Goal: Task Accomplishment & Management: Complete application form

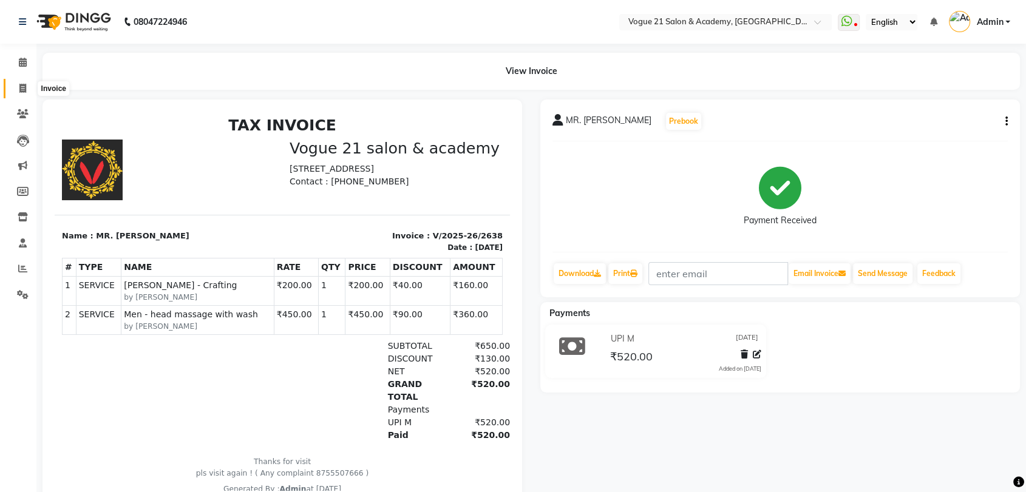
click at [22, 82] on span at bounding box center [22, 89] width 21 height 14
select select "service"
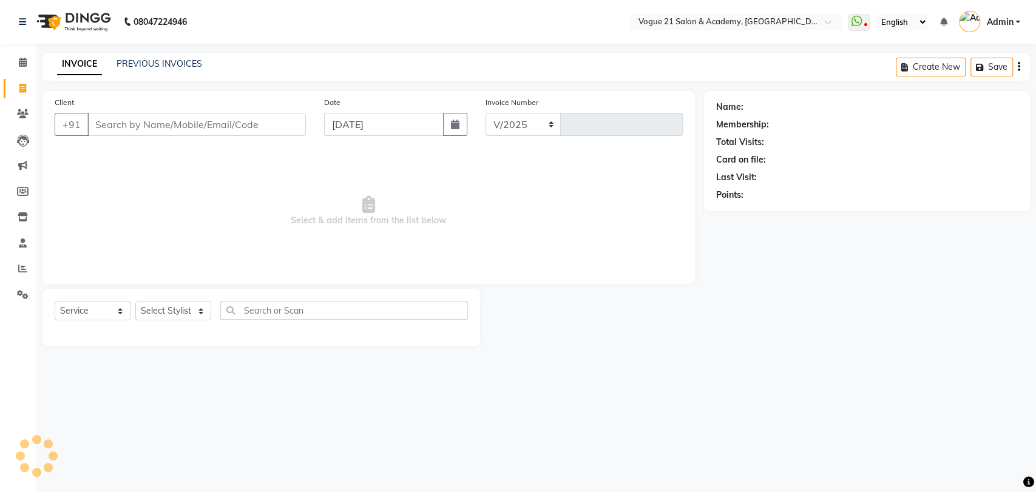
select select "4433"
type input "2639"
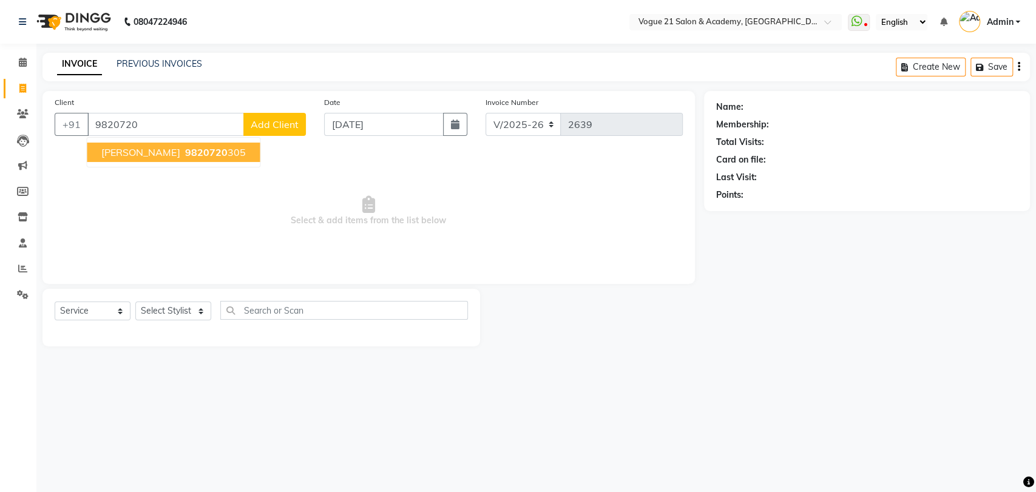
click at [151, 158] on span "[PERSON_NAME]" at bounding box center [140, 152] width 78 height 12
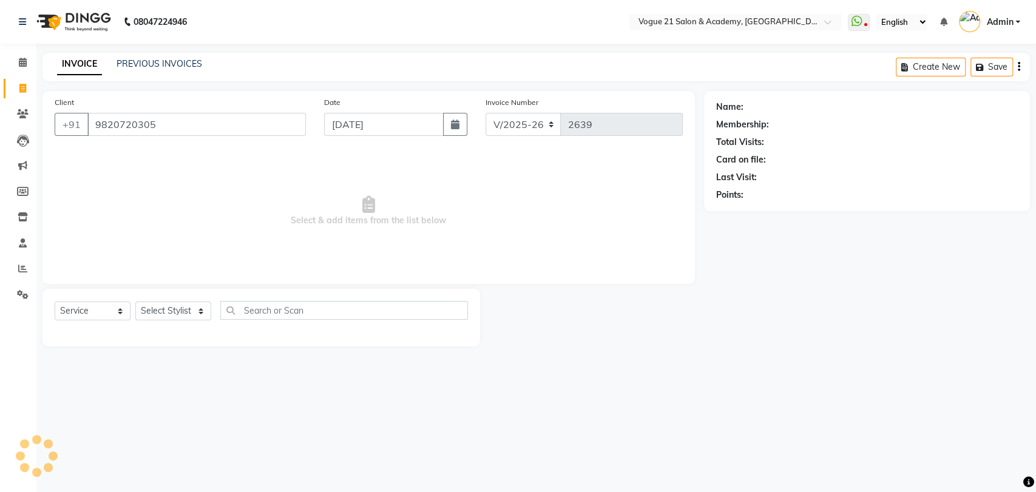
type input "9820720305"
select select "1: Object"
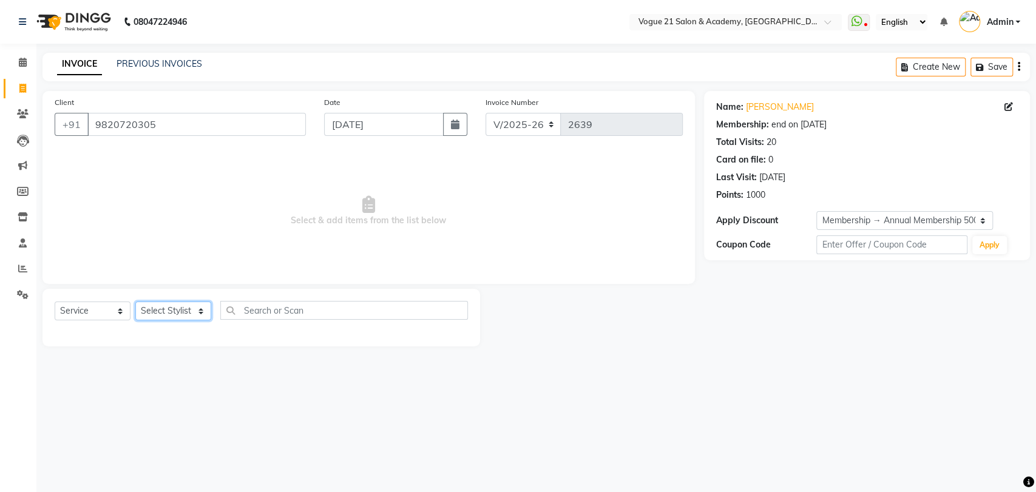
click at [179, 312] on select "Select Stylist [PERSON_NAME] [PERSON_NAME] [PERSON_NAME] [PERSON_NAME] [PERSON_…" at bounding box center [173, 311] width 76 height 19
select select "52036"
click at [135, 302] on select "Select Stylist [PERSON_NAME] [PERSON_NAME] [PERSON_NAME] [PERSON_NAME] [PERSON_…" at bounding box center [173, 311] width 76 height 19
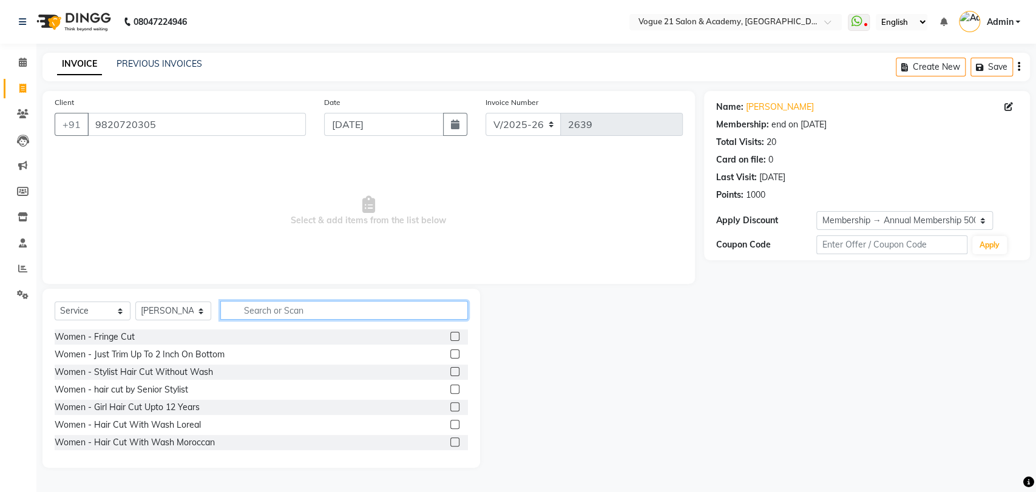
click at [241, 317] on input "text" at bounding box center [344, 310] width 248 height 19
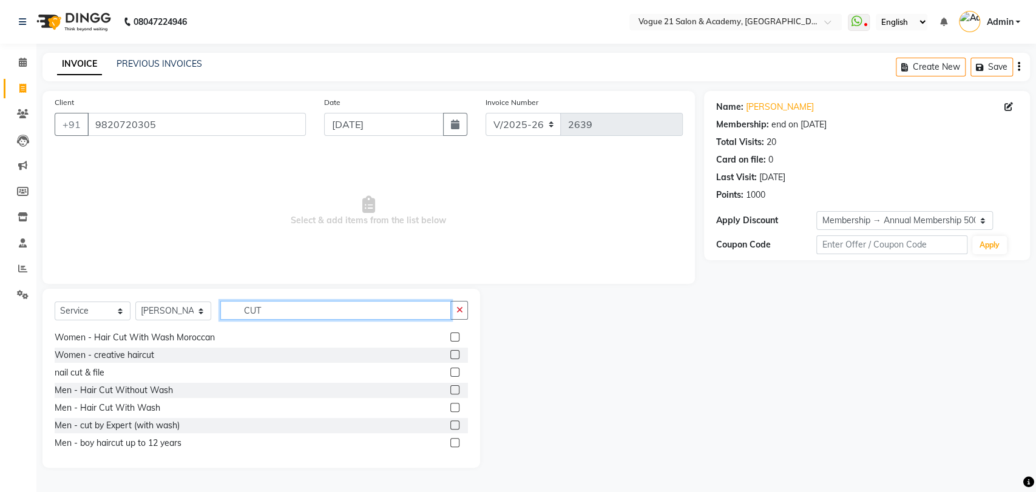
scroll to position [112, 0]
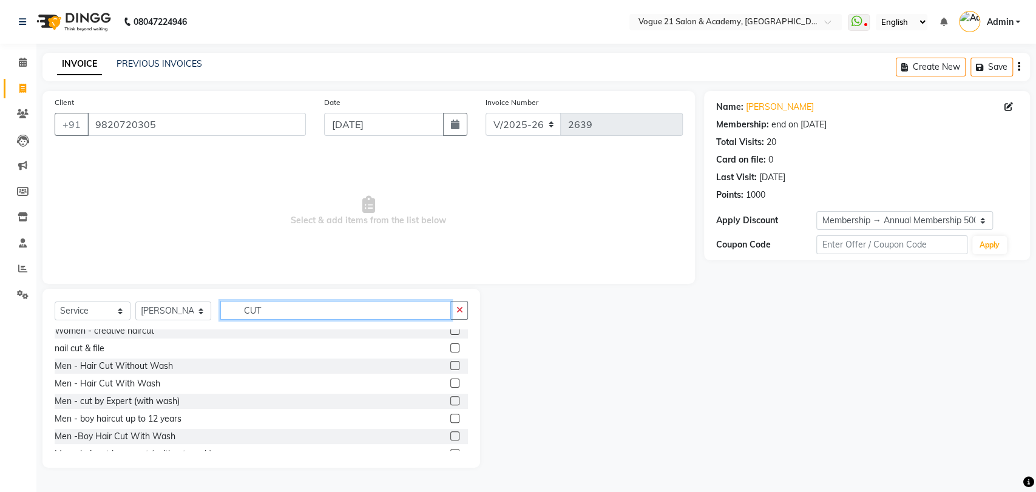
type input "CUT"
click at [450, 363] on label at bounding box center [454, 365] width 9 height 9
click at [450, 363] on input "checkbox" at bounding box center [454, 366] width 8 height 8
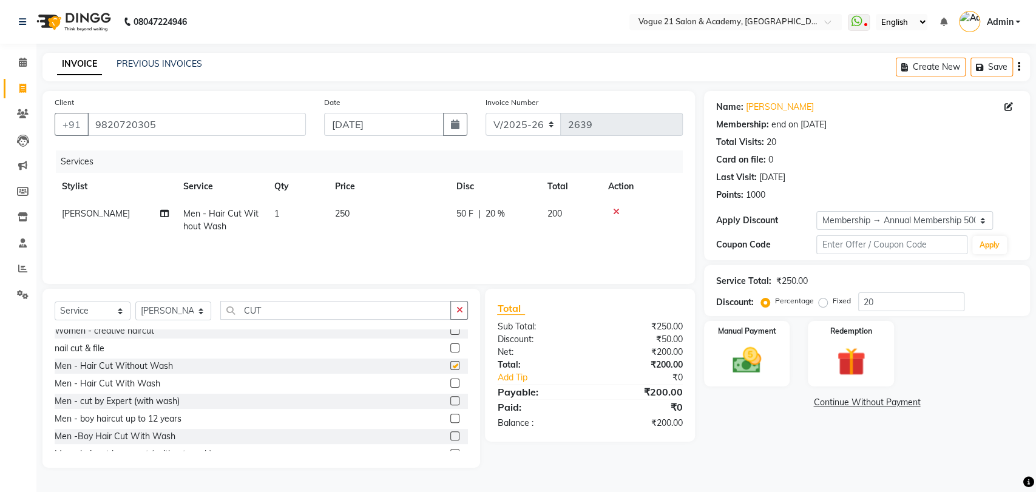
checkbox input "false"
click at [385, 311] on input "CUT" at bounding box center [335, 310] width 231 height 19
type input "C"
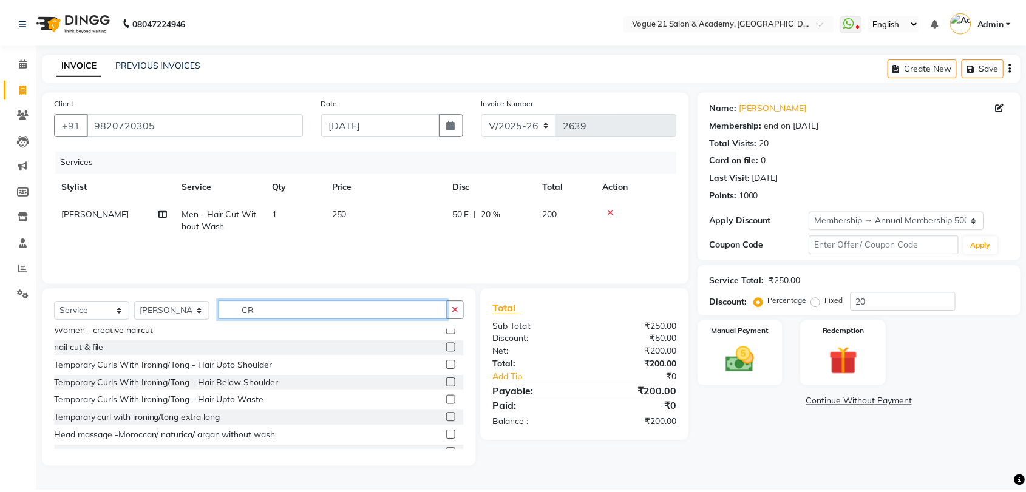
scroll to position [0, 0]
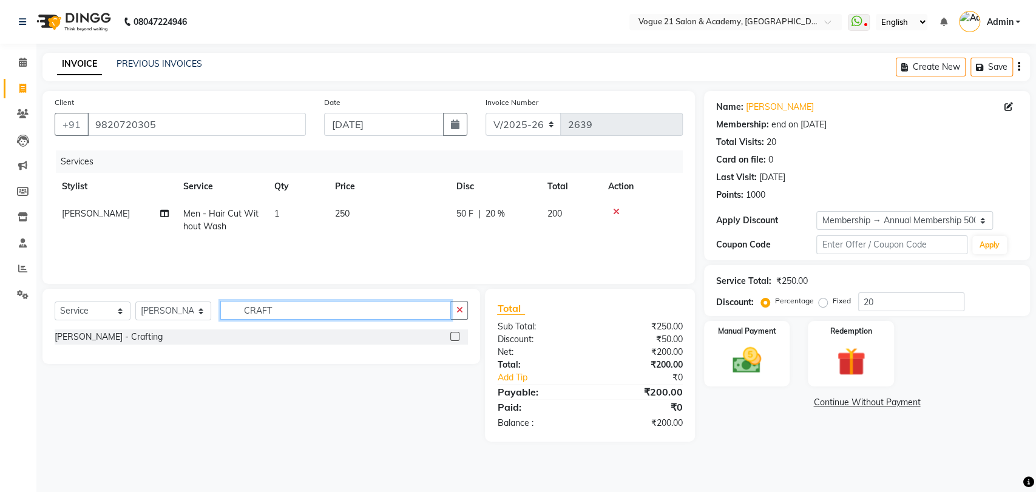
type input "CRAFT"
click at [453, 335] on label at bounding box center [454, 336] width 9 height 9
click at [453, 335] on input "checkbox" at bounding box center [454, 337] width 8 height 8
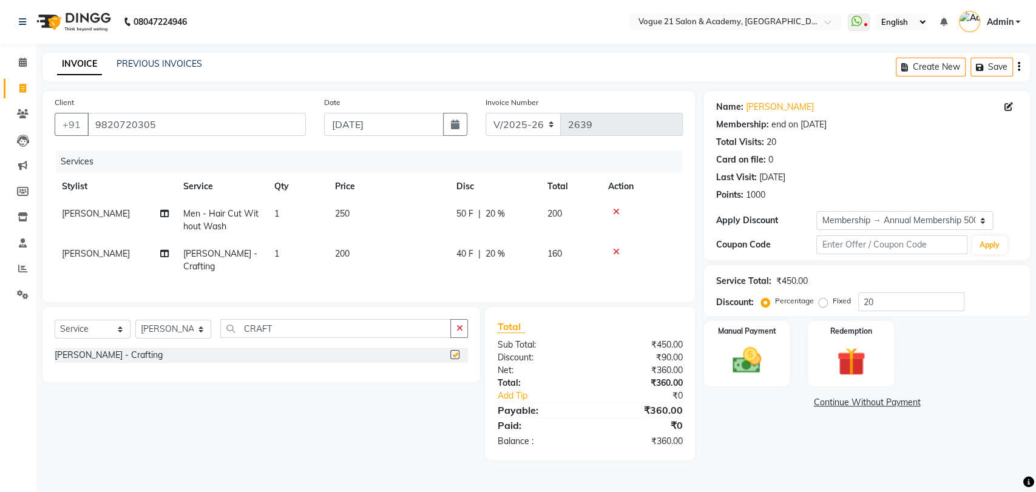
checkbox input "false"
click at [723, 355] on img at bounding box center [747, 361] width 48 height 34
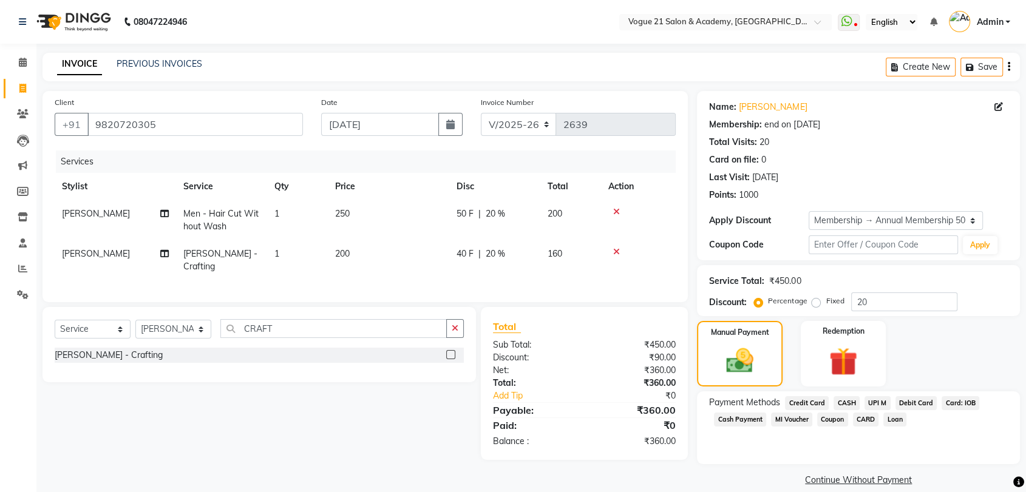
click at [872, 399] on span "UPI M" at bounding box center [877, 403] width 26 height 14
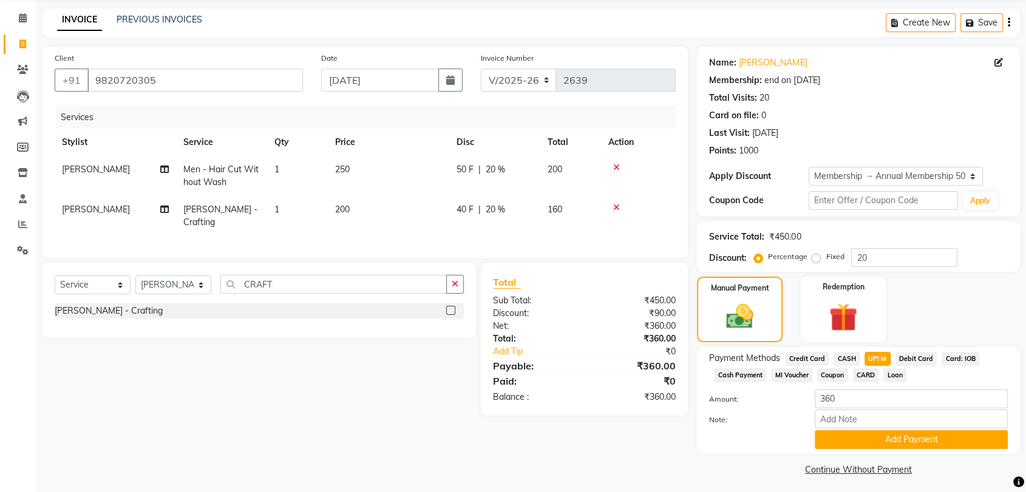
scroll to position [49, 0]
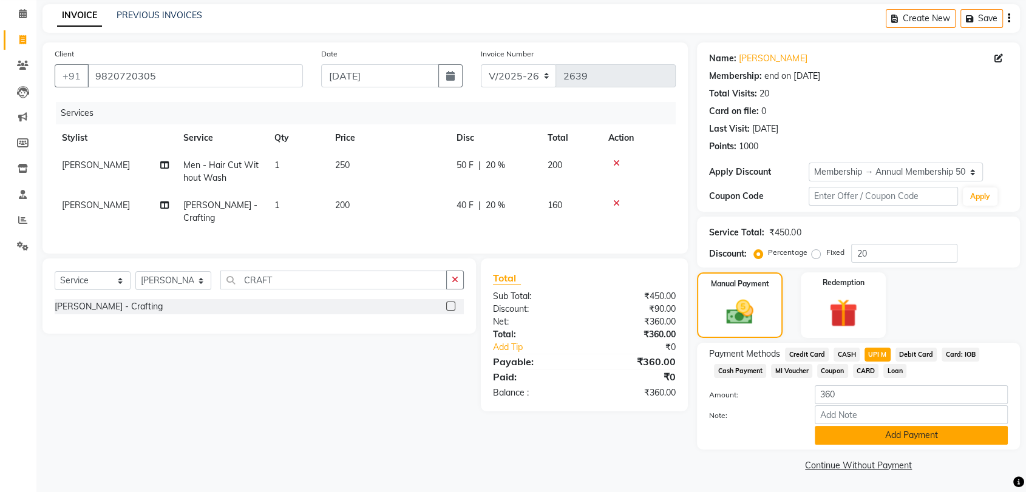
click at [879, 432] on button "Add Payment" at bounding box center [911, 435] width 193 height 19
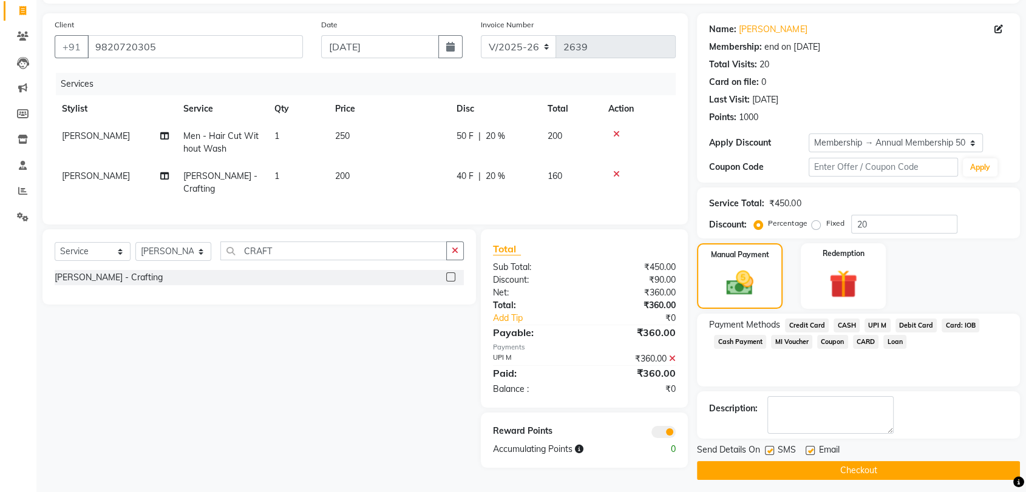
scroll to position [83, 0]
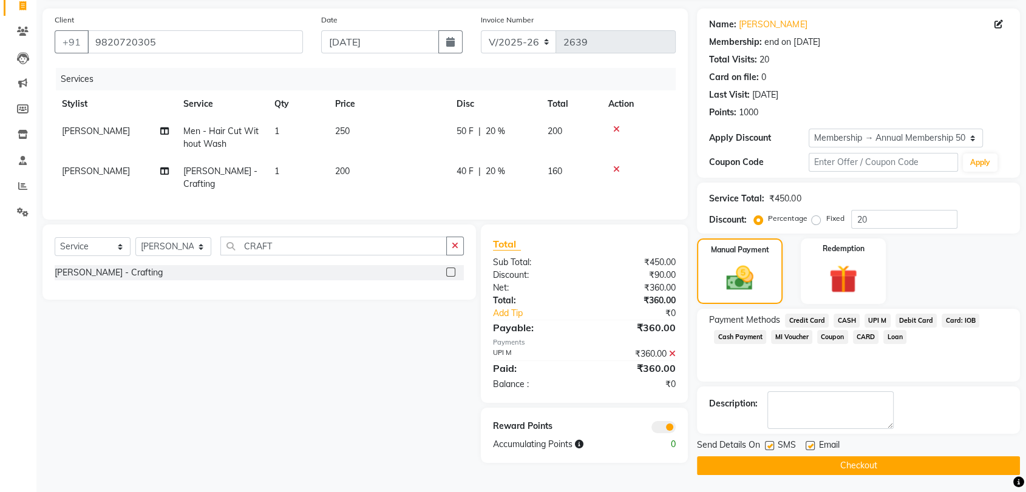
click at [835, 466] on button "Checkout" at bounding box center [858, 466] width 323 height 19
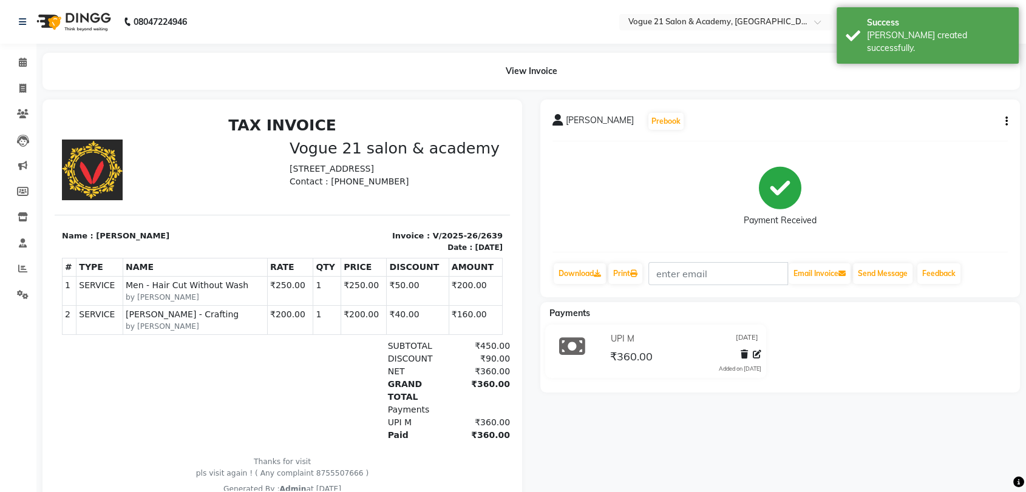
click at [1005, 122] on icon "button" at bounding box center [1006, 121] width 2 height 1
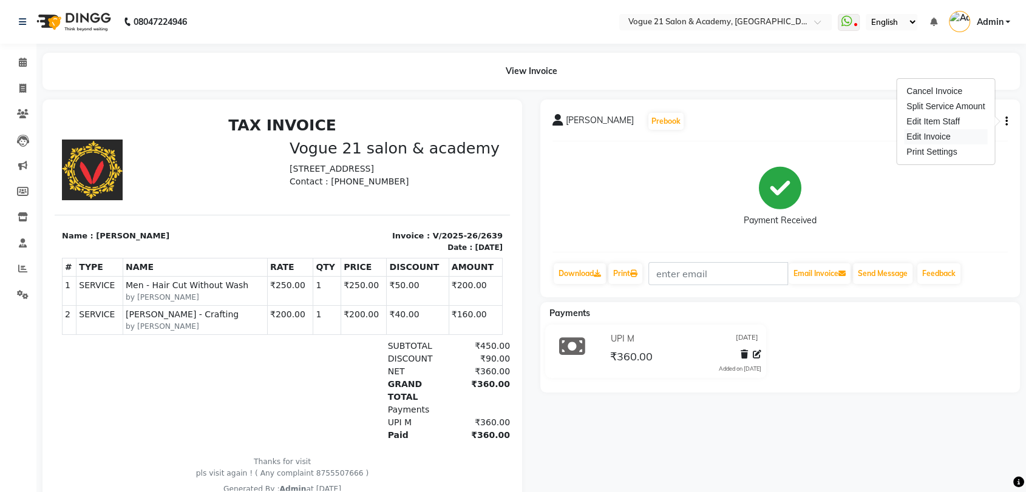
drag, startPoint x: 1005, startPoint y: 125, endPoint x: 970, endPoint y: 135, distance: 36.5
click at [970, 135] on body "08047224946 Select Location × Vogue 21 Salon & Academy, Thane WhatsApp Status ✕…" at bounding box center [513, 246] width 1026 height 492
click at [970, 135] on div "[PERSON_NAME] Prebook Payment Received Download Print Email Invoice Send Messag…" at bounding box center [780, 199] width 480 height 198
click at [1004, 121] on button "button" at bounding box center [1003, 121] width 7 height 13
click at [970, 132] on div "Edit Invoice" at bounding box center [945, 136] width 83 height 15
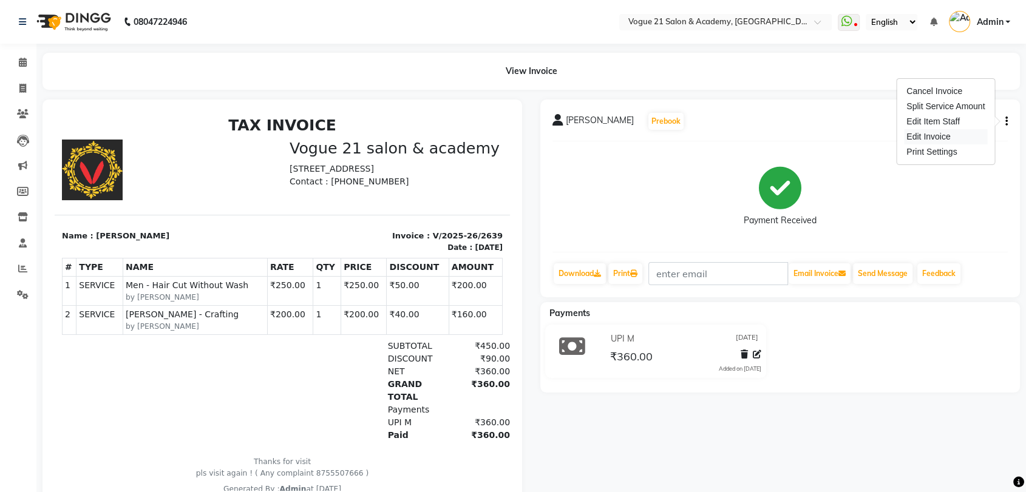
select select "service"
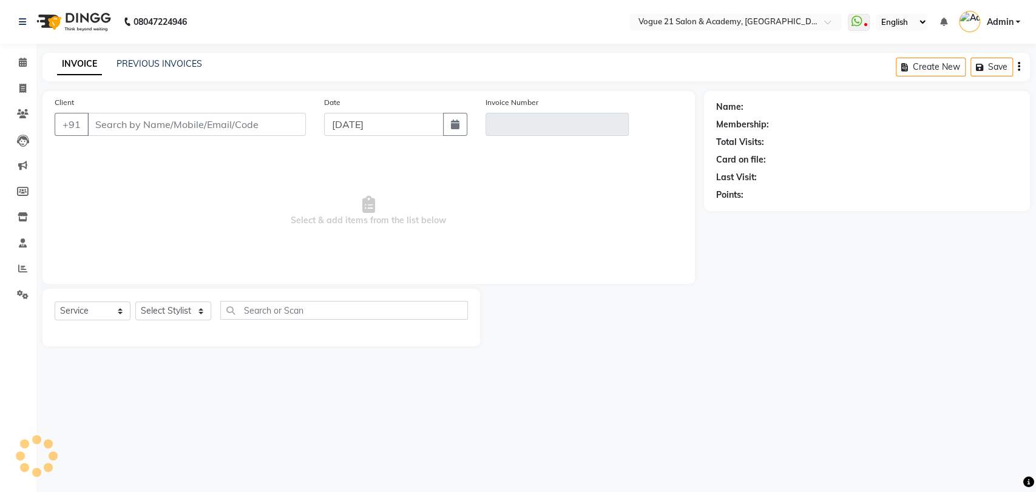
type input "9820720305"
type input "V/2025-26/2639"
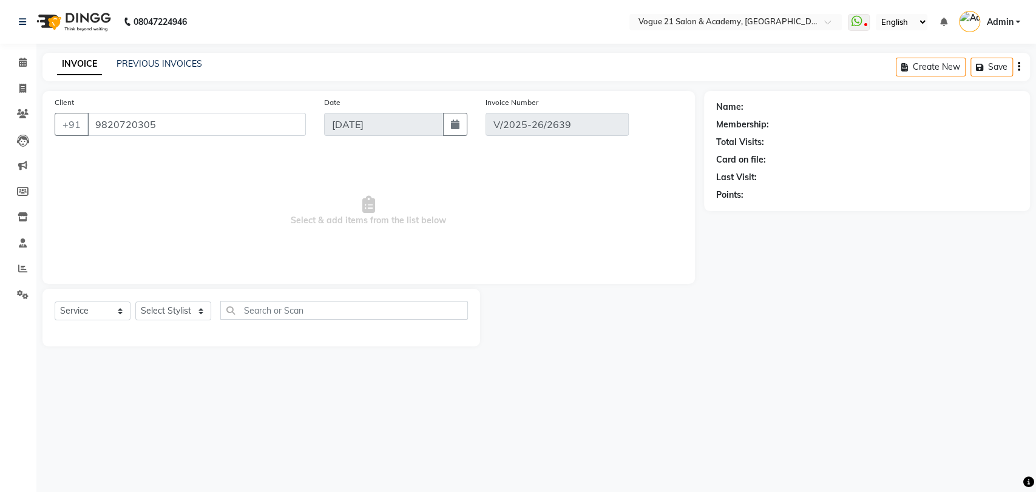
select select "1: Object"
select select "select"
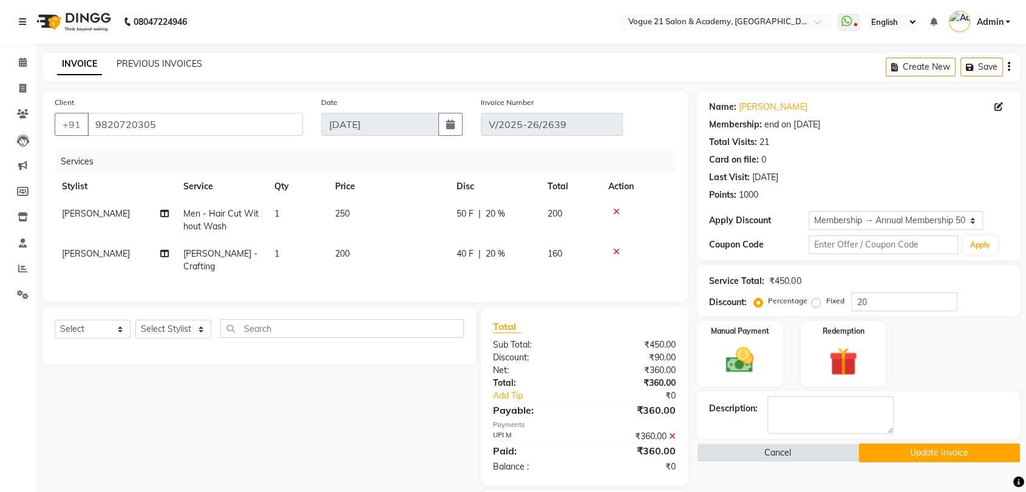
click at [671, 436] on icon at bounding box center [672, 436] width 7 height 8
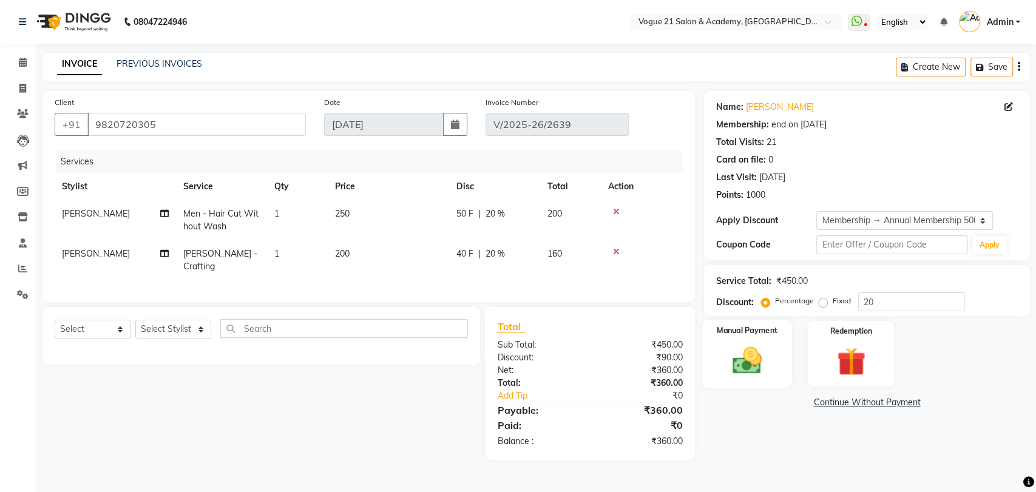
click at [744, 381] on div "Manual Payment" at bounding box center [747, 354] width 90 height 69
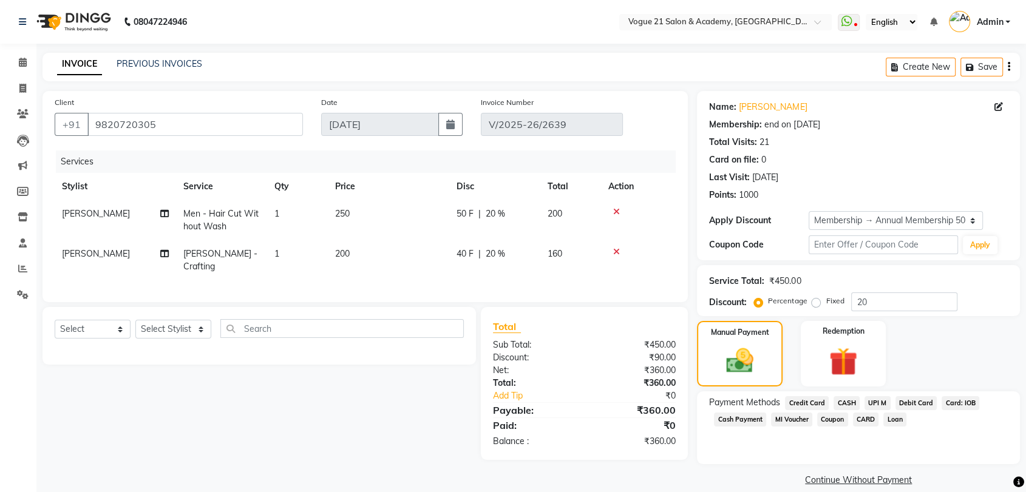
click at [840, 407] on span "CASH" at bounding box center [847, 403] width 26 height 14
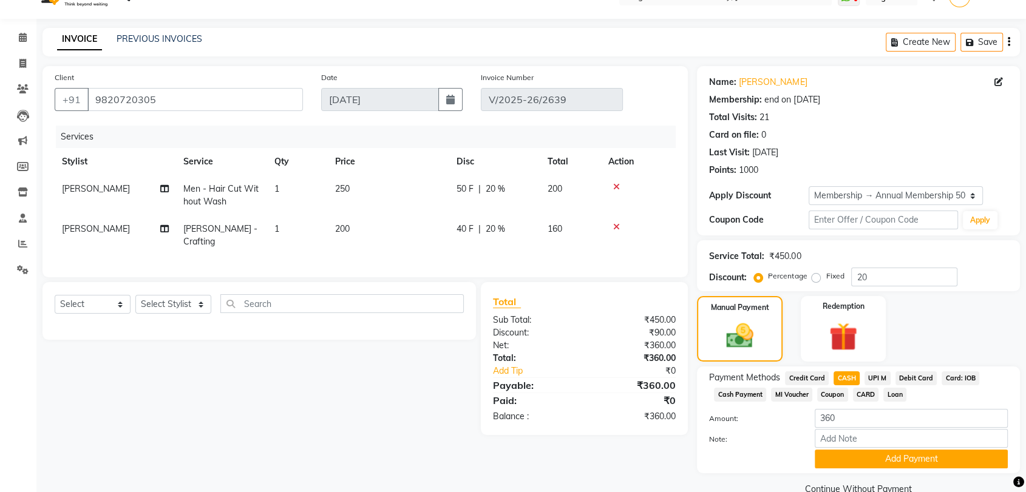
scroll to position [49, 0]
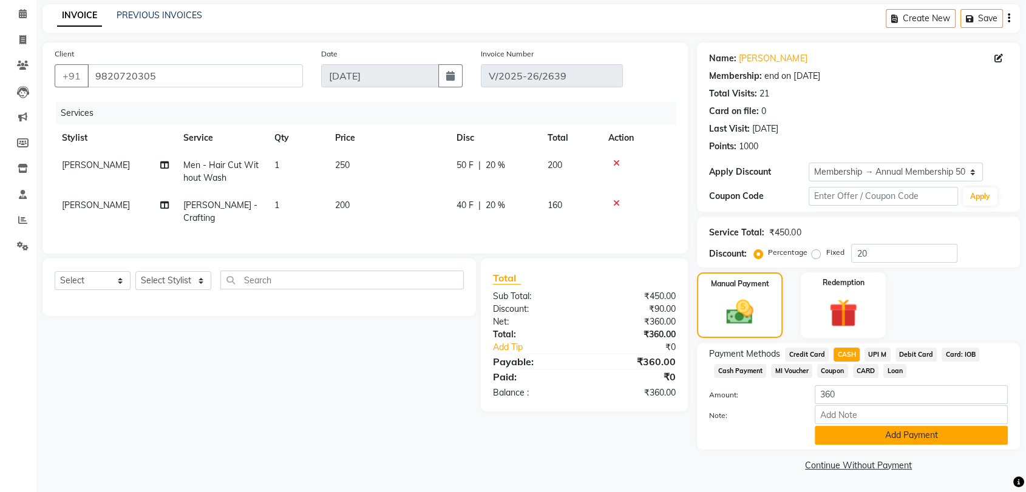
click at [835, 433] on button "Add Payment" at bounding box center [911, 435] width 193 height 19
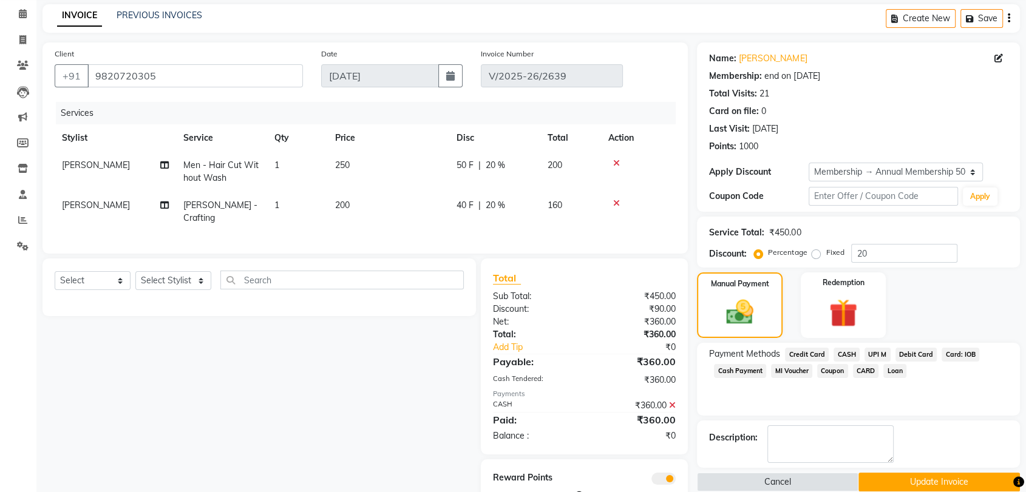
click at [892, 475] on button "Update Invoice" at bounding box center [938, 482] width 161 height 19
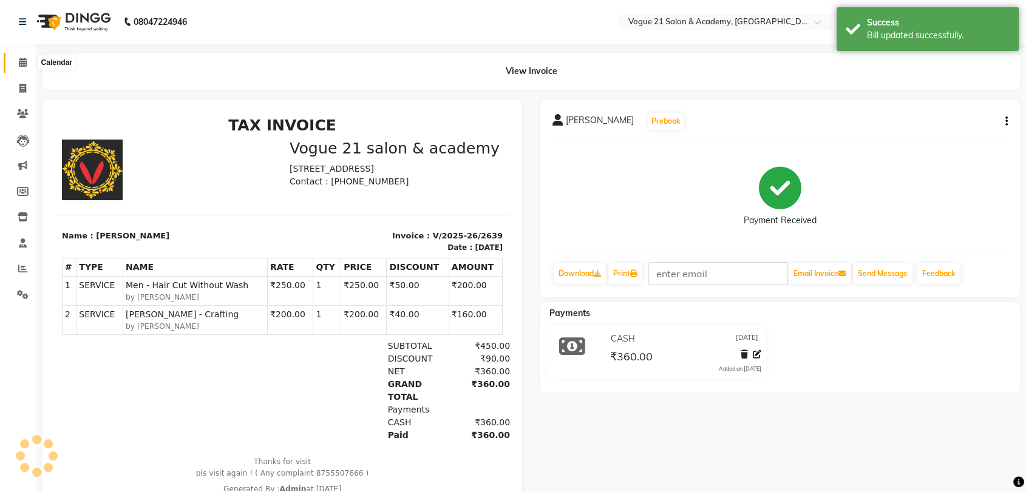
click at [25, 59] on icon at bounding box center [23, 62] width 8 height 9
